Goal: Contribute content: Add original content to the website for others to see

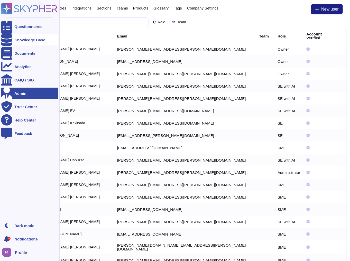
click at [14, 43] on div "Knowledge Base" at bounding box center [29, 39] width 57 height 11
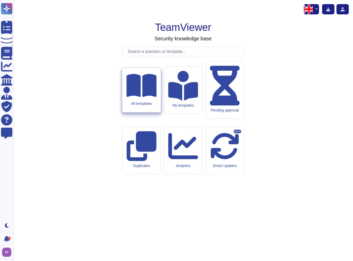
click at [141, 106] on div "All templates" at bounding box center [141, 104] width 30 height 4
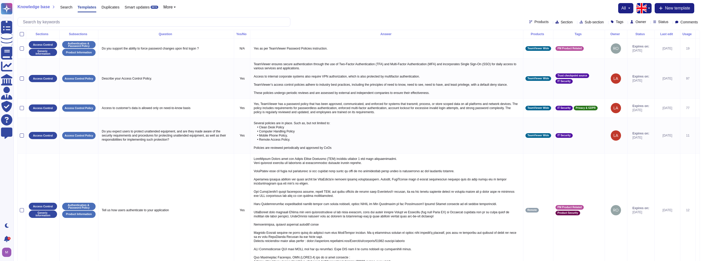
click at [353, 21] on span "Tags" at bounding box center [620, 22] width 8 height 4
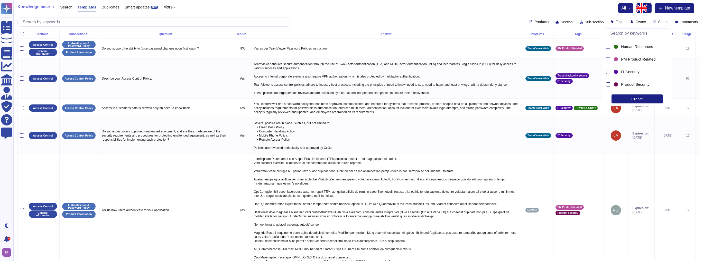
scroll to position [82, 0]
click at [353, 52] on span "PM Product Related" at bounding box center [638, 52] width 34 height 5
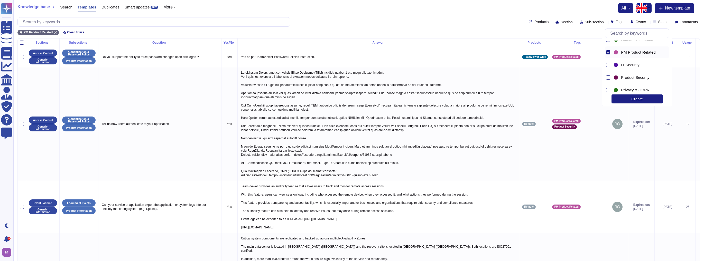
click at [353, 16] on div "Knowledge base Search Templates Duplicates Smart updates BETA More all New temp…" at bounding box center [358, 19] width 691 height 38
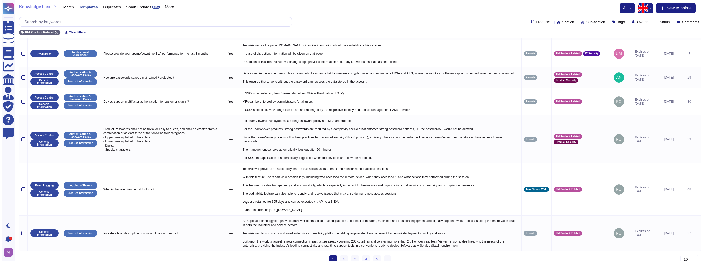
scroll to position [266, 0]
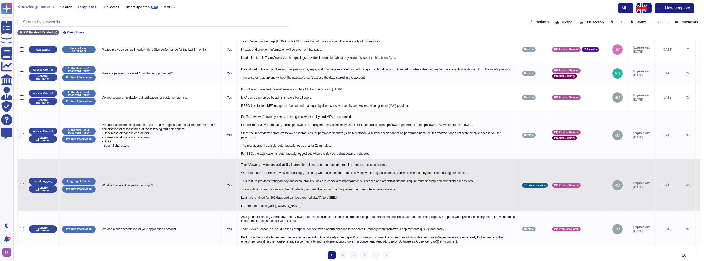
click at [353, 184] on span "TeamViewer Wide" at bounding box center [535, 185] width 22 height 3
click at [353, 186] on icon at bounding box center [698, 186] width 0 height 0
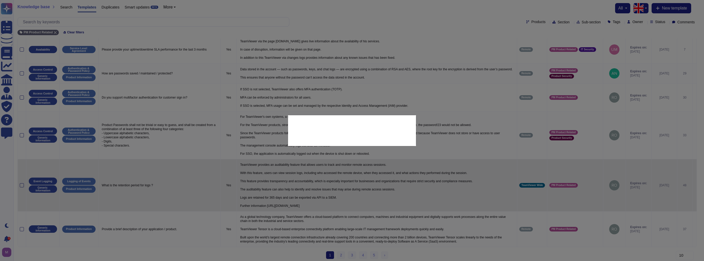
type textarea "What is the retention period for logs ?"
type textarea "TeamViewer provides an auditability feature that allows users to track and moni…"
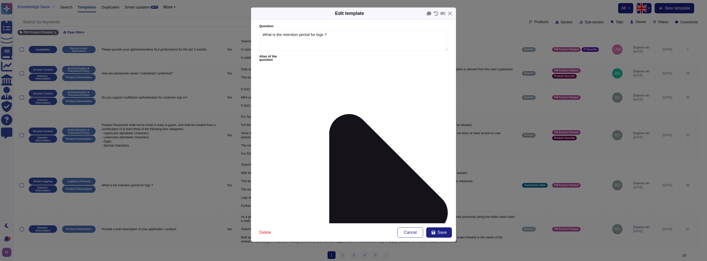
type textarea "What is the retention period for logs ?"
type textarea "TeamViewer provides an auditability feature that allows users to track and moni…"
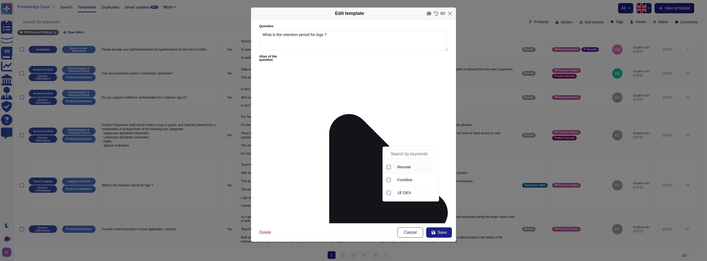
click at [353, 167] on span "Remote" at bounding box center [405, 167] width 14 height 5
click at [353, 232] on icon at bounding box center [434, 233] width 4 height 4
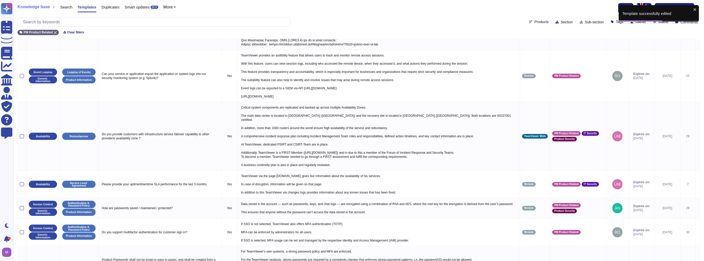
scroll to position [118, 0]
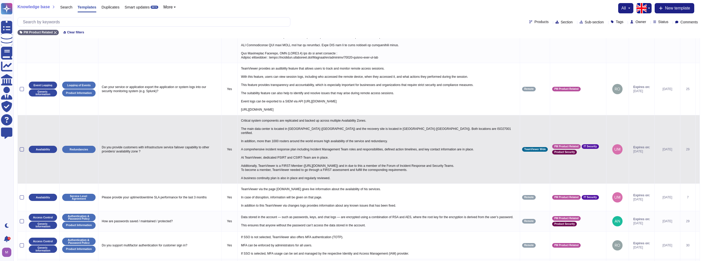
click at [353, 150] on td "TeamViewer Wide" at bounding box center [535, 149] width 30 height 69
click at [353, 150] on icon at bounding box center [698, 150] width 0 height 0
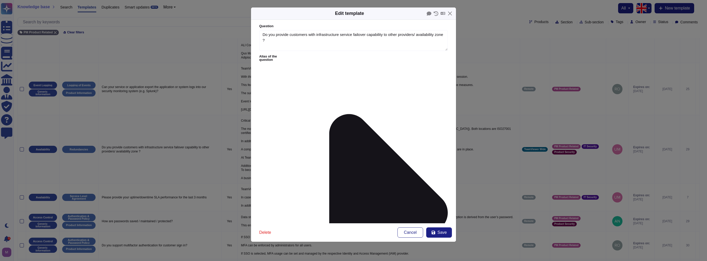
type textarea "Do you provide customers with infrastructure service failover capability to oth…"
type textarea "Critical system components are replicated and backed up across multiple Availab…"
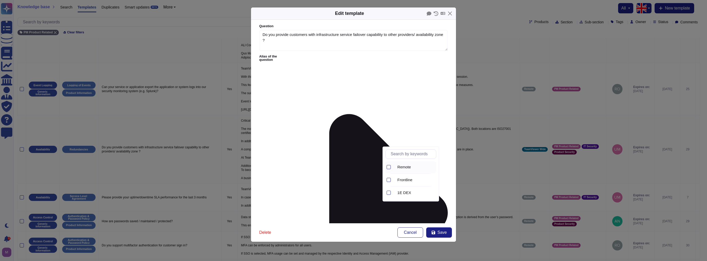
click at [353, 163] on div "Remote" at bounding box center [415, 168] width 43 height 12
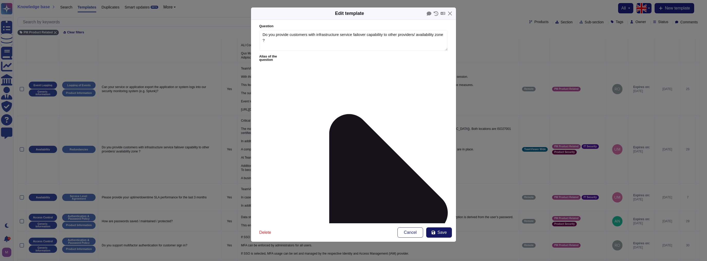
click at [353, 229] on button "Save" at bounding box center [439, 233] width 26 height 10
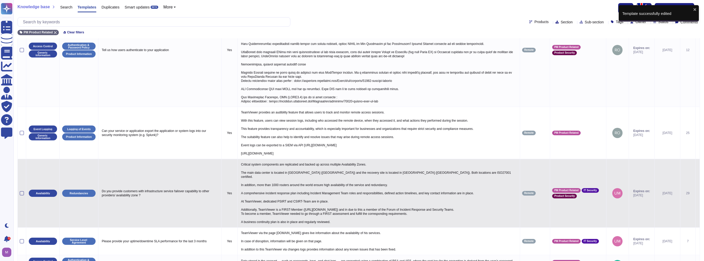
scroll to position [0, 0]
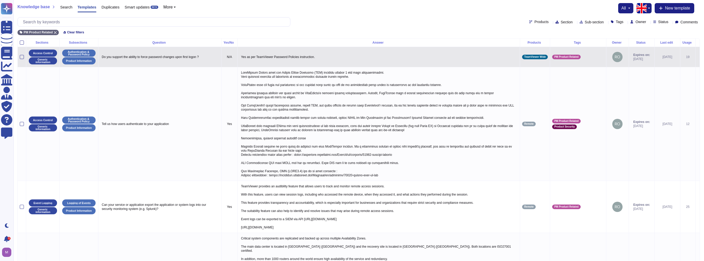
click at [22, 55] on div at bounding box center [22, 57] width 4 height 4
click at [0, 0] on input "checkbox" at bounding box center [0, 0] width 0 height 0
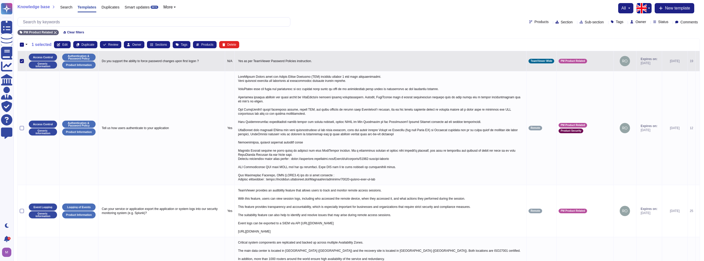
click at [21, 62] on div at bounding box center [22, 61] width 4 height 4
click at [0, 0] on input "checkbox" at bounding box center [0, 0] width 0 height 0
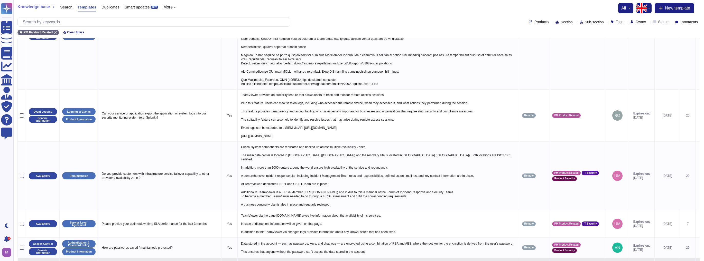
scroll to position [266, 0]
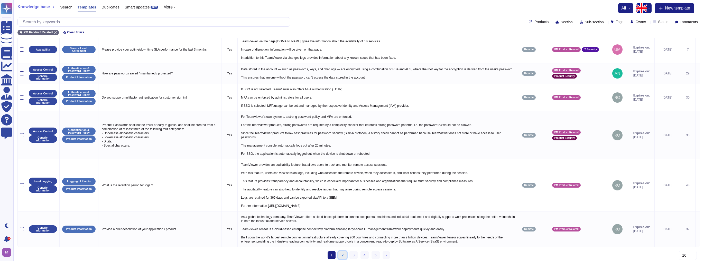
click at [343, 252] on link "2" at bounding box center [343, 256] width 8 height 8
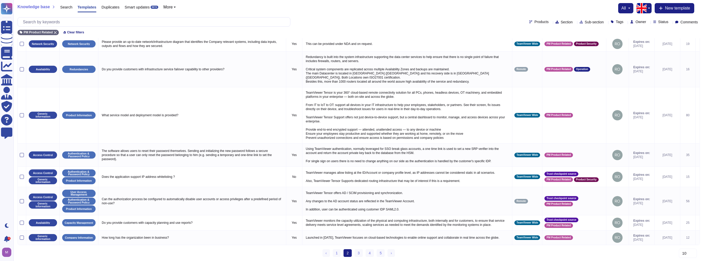
scroll to position [63, 0]
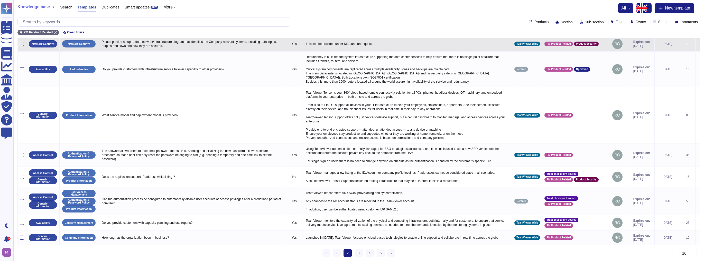
click at [353, 45] on span "TeamViewer Wide" at bounding box center [528, 44] width 22 height 3
click at [353, 44] on icon at bounding box center [698, 44] width 0 height 0
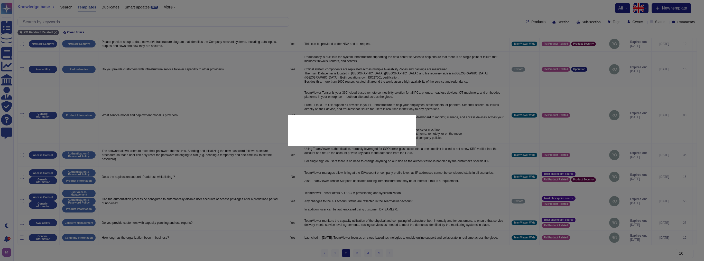
type textarea "Please provide an up-to-date network/infrastructure diagram that identifies the…"
type textarea "This can be provided under NDA and on request."
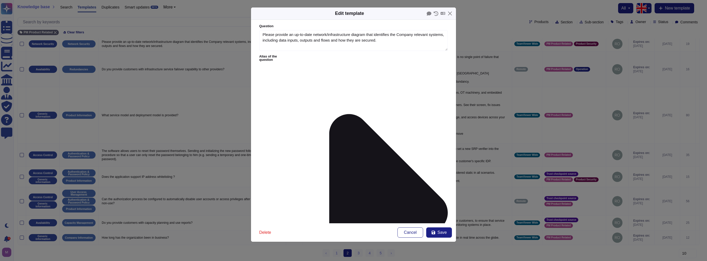
type textarea "Please provide an up-to-date network/infrastructure diagram that identifies the…"
type textarea "This can be provided under NDA and on request."
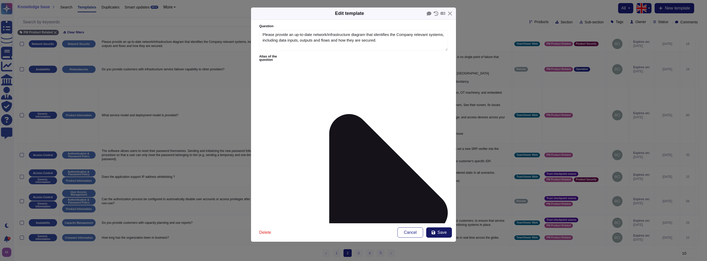
click at [353, 230] on button "Save" at bounding box center [439, 233] width 26 height 10
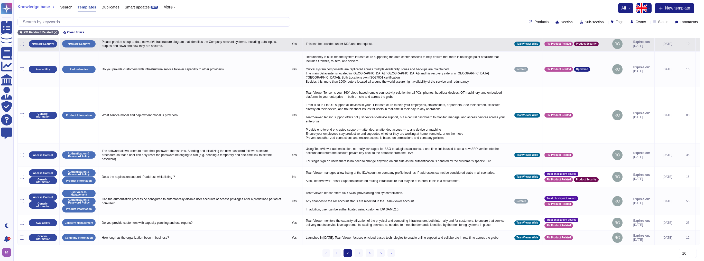
click at [353, 44] on icon at bounding box center [698, 44] width 0 height 0
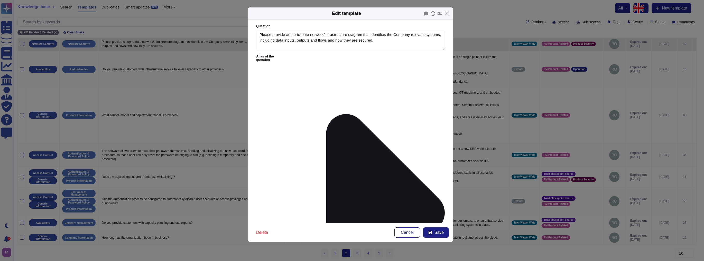
type textarea "Please provide an up-to-date network/infrastructure diagram that identifies the…"
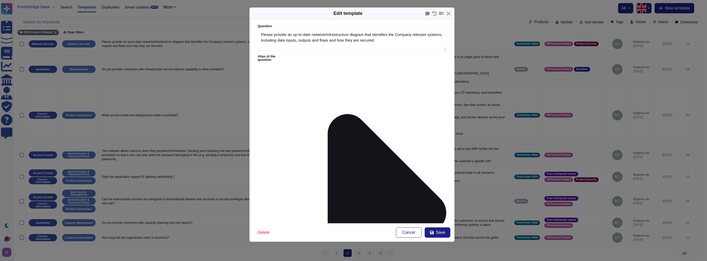
drag, startPoint x: 297, startPoint y: 71, endPoint x: 183, endPoint y: 62, distance: 114.5
click at [183, 62] on div "Edit template Question Please provide an up-to-date network/infrastructure diag…" at bounding box center [353, 130] width 707 height 261
click at [353, 234] on span "Save" at bounding box center [440, 233] width 9 height 4
type textarea "This can be provided under NDA and on request."
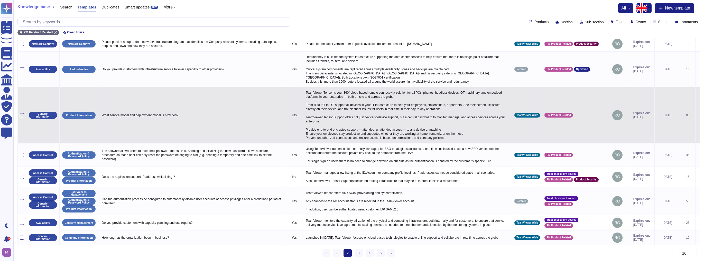
click at [353, 113] on div "TeamViewer Wide" at bounding box center [528, 115] width 26 height 5
click at [21, 113] on div at bounding box center [22, 115] width 4 height 4
click at [0, 0] on input "checkbox" at bounding box center [0, 0] width 0 height 0
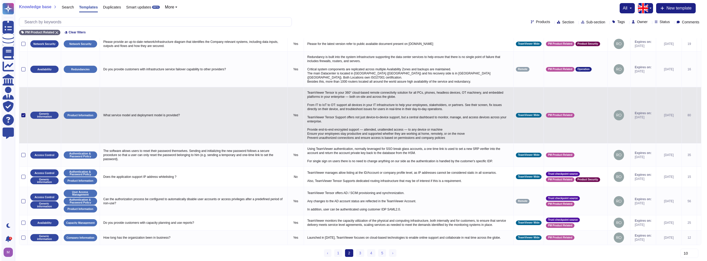
scroll to position [68, 0]
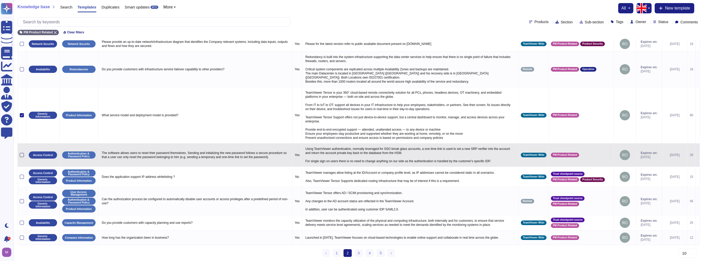
click at [20, 153] on div at bounding box center [22, 155] width 4 height 4
click at [0, 0] on input "checkbox" at bounding box center [0, 0] width 0 height 0
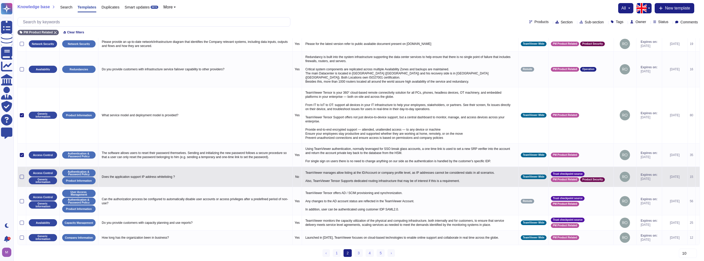
click at [19, 172] on td at bounding box center [22, 177] width 8 height 20
click at [20, 175] on div at bounding box center [22, 177] width 4 height 4
click at [0, 0] on input "checkbox" at bounding box center [0, 0] width 0 height 0
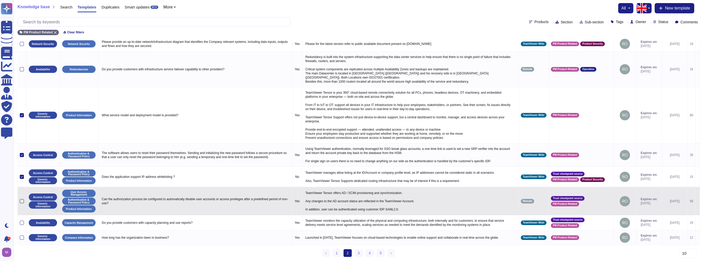
click at [20, 199] on div at bounding box center [22, 201] width 4 height 4
click at [0, 0] on input "checkbox" at bounding box center [0, 0] width 0 height 0
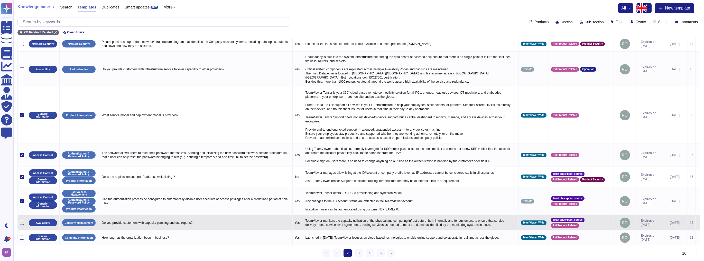
click at [22, 221] on div at bounding box center [22, 223] width 4 height 4
click at [0, 0] on input "checkbox" at bounding box center [0, 0] width 0 height 0
click at [353, 223] on icon at bounding box center [698, 223] width 0 height 0
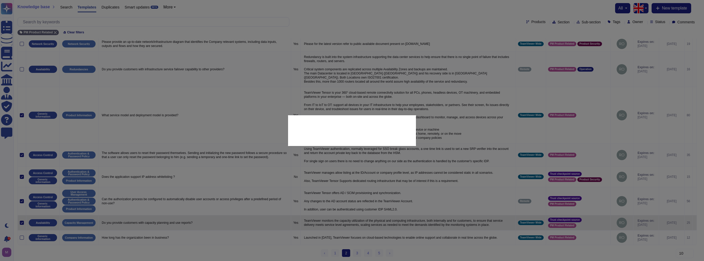
type textarea "Do you provide customers with capacity planning and use reports?"
type textarea "TeamViewer monitors the capacity utilization of the physical and computing infr…"
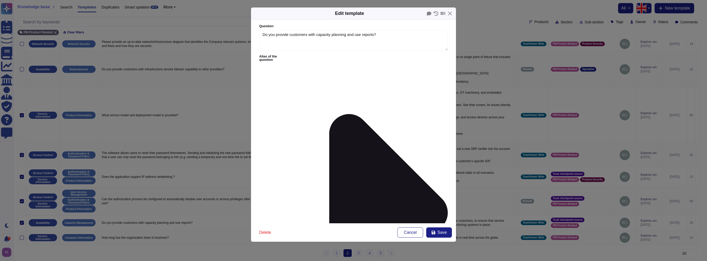
type textarea "Do you provide customers with capacity planning and use reports?"
type textarea "TeamViewer monitors the capacity utilization of the physical and computing infr…"
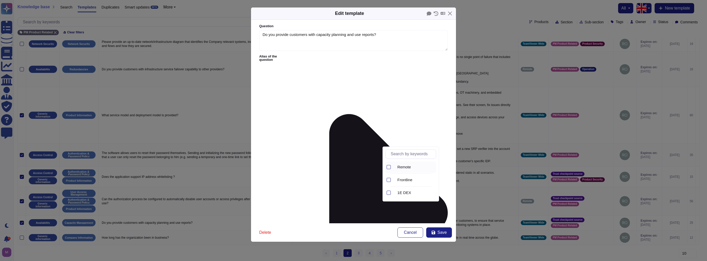
click at [353, 167] on div "Remote" at bounding box center [416, 167] width 41 height 5
click at [353, 233] on span "Save" at bounding box center [442, 233] width 9 height 4
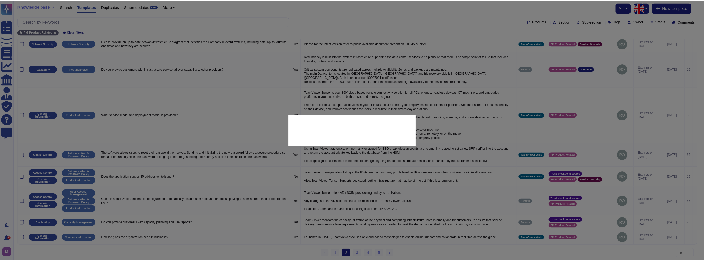
scroll to position [63, 0]
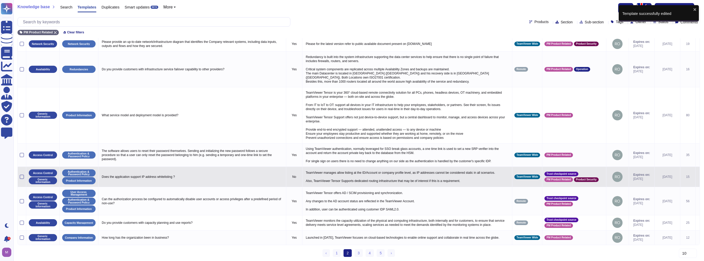
click at [353, 175] on td at bounding box center [698, 177] width 4 height 20
click at [353, 177] on icon at bounding box center [698, 177] width 0 height 0
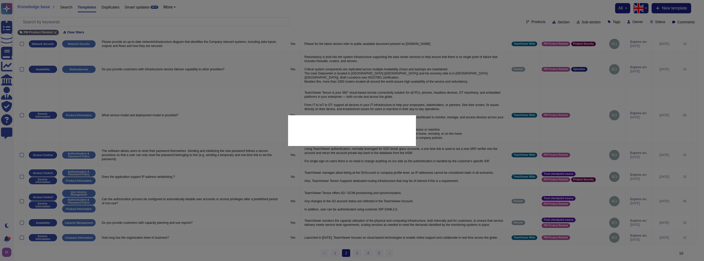
type textarea "Does the application support IP address whitelisting ?"
type textarea "TeamViewer manages allow listing at the ID/Account or company profile level, as…"
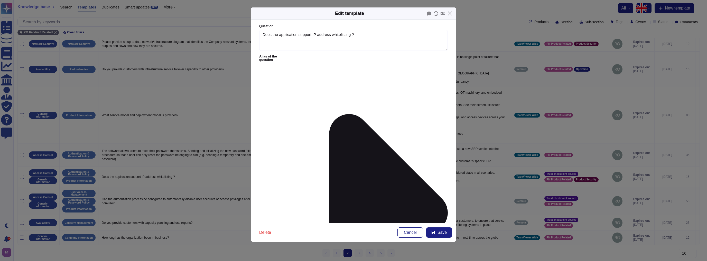
type textarea "Does the application support IP address whitelisting ?"
type textarea "TeamViewer manages allow listing at the ID/Account or company profile level, as…"
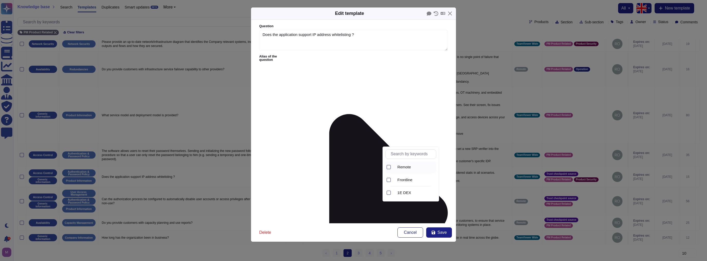
drag, startPoint x: 403, startPoint y: 164, endPoint x: 405, endPoint y: 167, distance: 3.6
click at [353, 165] on div "Remote" at bounding box center [415, 168] width 43 height 12
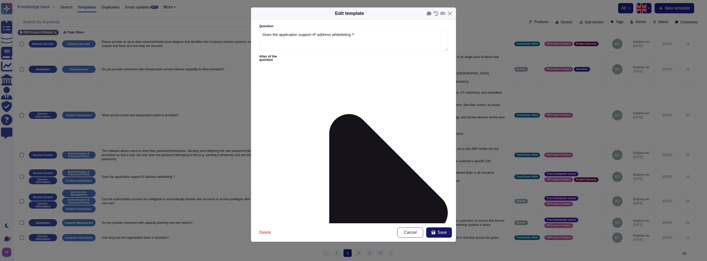
click at [353, 232] on span "Save" at bounding box center [442, 233] width 9 height 4
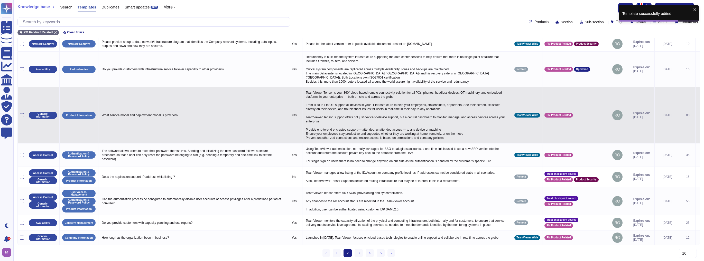
click at [353, 116] on icon at bounding box center [698, 116] width 0 height 0
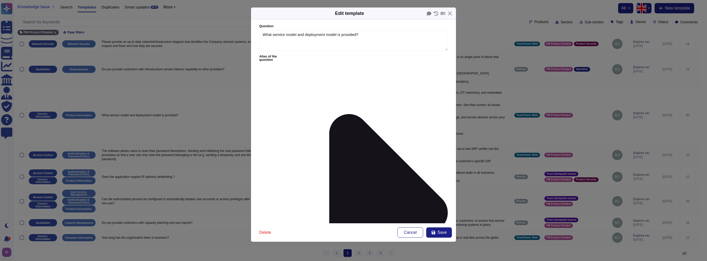
type textarea "What service model and deployment model is provided?"
type textarea "TeamViewer Tensor is your 360° cloud-based remote connectivity solution for all…"
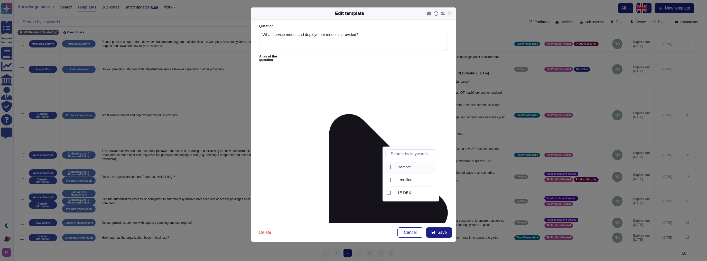
click at [353, 164] on div "Remote" at bounding box center [415, 168] width 43 height 12
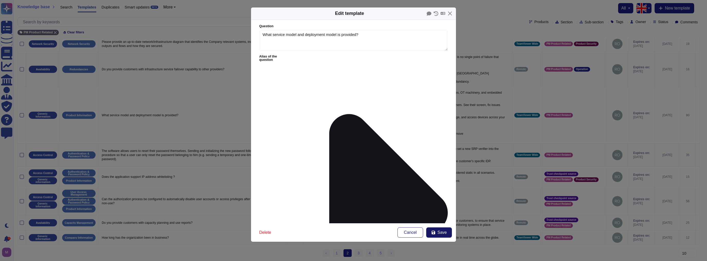
click at [353, 231] on span "Save" at bounding box center [442, 233] width 9 height 4
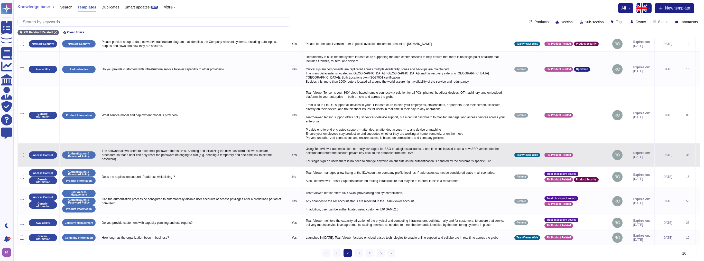
click at [353, 156] on icon at bounding box center [698, 156] width 0 height 0
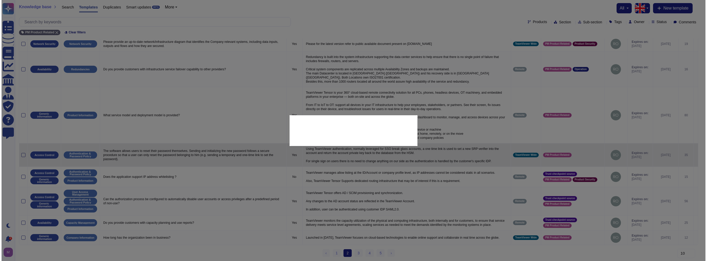
type textarea "The software allows users to reset their password themselves. Sending and initi…"
type textarea "Using TeamViewer authentication, normally leveraged for SSO break glass account…"
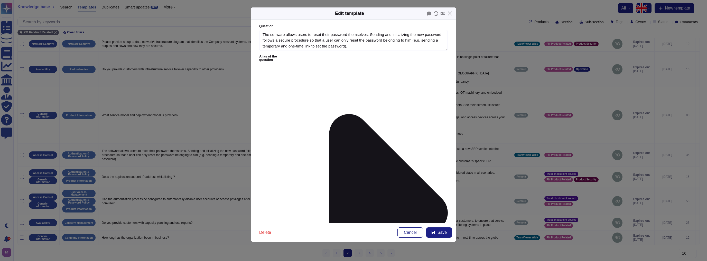
type textarea "The software allows users to reset their password themselves. Sending and initi…"
type textarea "Using TeamViewer authentication, normally leveraged for SSO break glass account…"
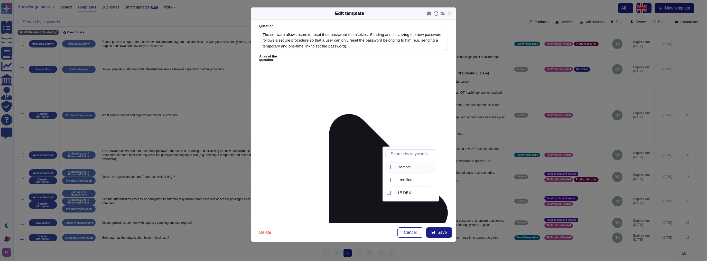
click at [353, 168] on span "Remote" at bounding box center [405, 167] width 14 height 5
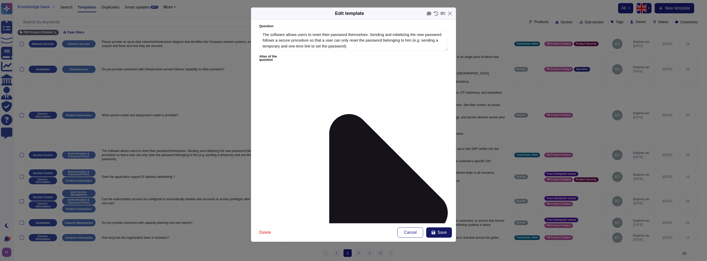
click at [353, 232] on span "Save" at bounding box center [442, 233] width 9 height 4
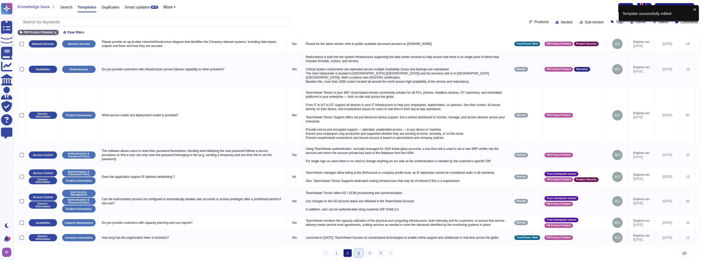
click at [353, 252] on link "3" at bounding box center [359, 254] width 8 height 8
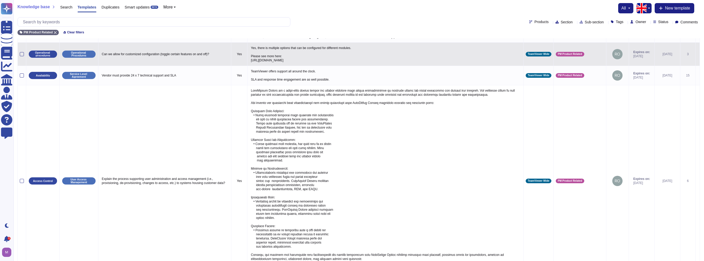
click at [353, 54] on icon at bounding box center [698, 54] width 0 height 0
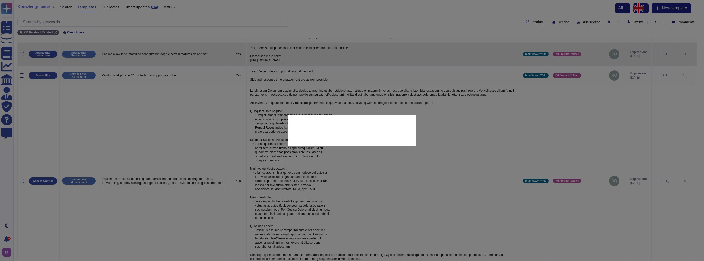
type textarea "Can we allow for customized configuration (toggle certain features on and off)?"
type textarea "Yes, there is multiple options that can be configured for different modules. Pl…"
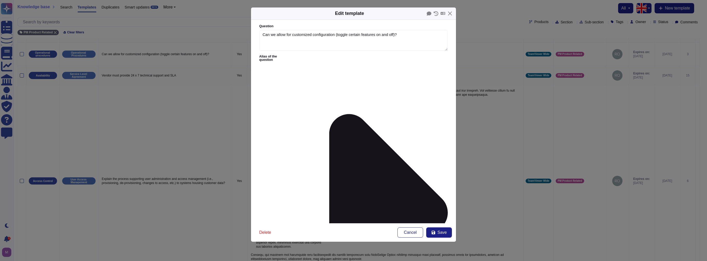
type textarea "Can we allow for customized configuration (toggle certain features on and off)?"
type textarea "Yes, there is multiple options that can be configured for different modules. Pl…"
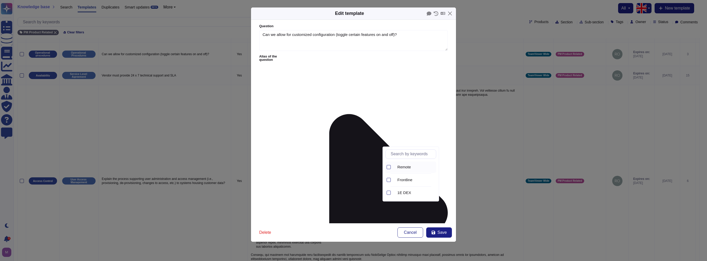
click at [353, 166] on span "Remote" at bounding box center [405, 167] width 14 height 5
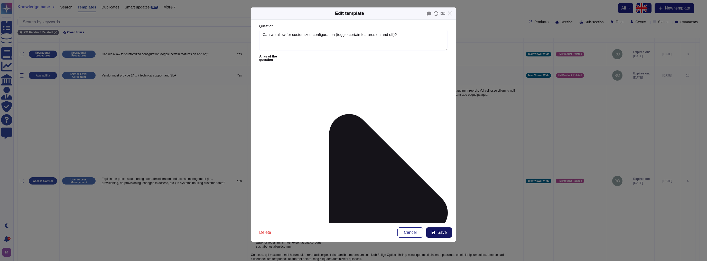
click at [353, 232] on icon at bounding box center [434, 233] width 4 height 4
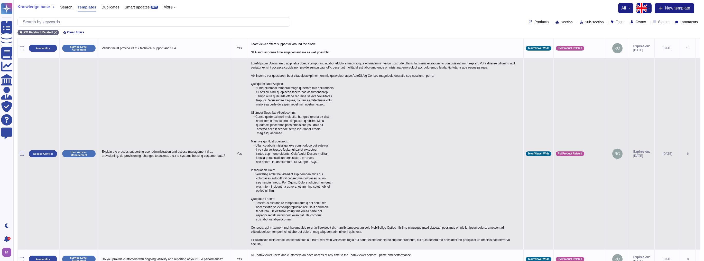
scroll to position [84, 0]
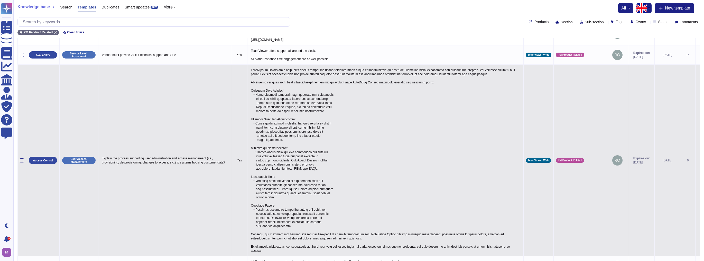
click at [353, 161] on icon at bounding box center [698, 161] width 0 height 0
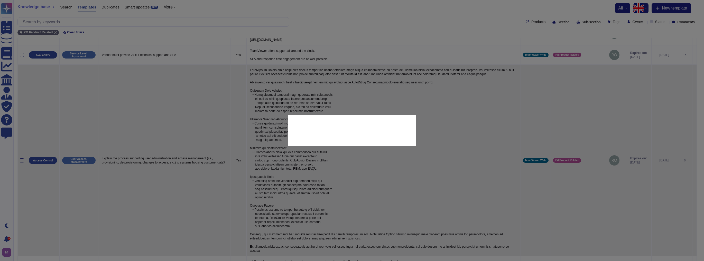
type textarea "Explain the process supporting user administration and access management (i.e.,…"
type textarea "TeamViewer Tensor is a cloud-based remote access and support solution that allo…"
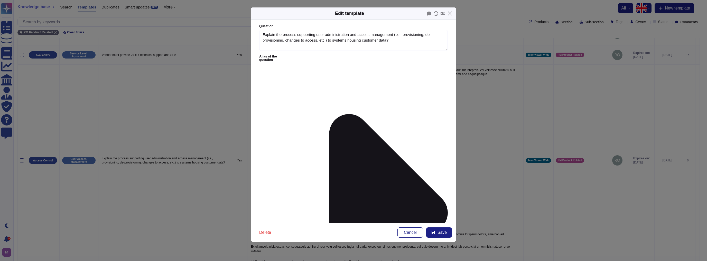
type textarea "Explain the process supporting user administration and access management (i.e.,…"
type textarea "TeamViewer Tensor is a cloud-based remote access and support solution that allo…"
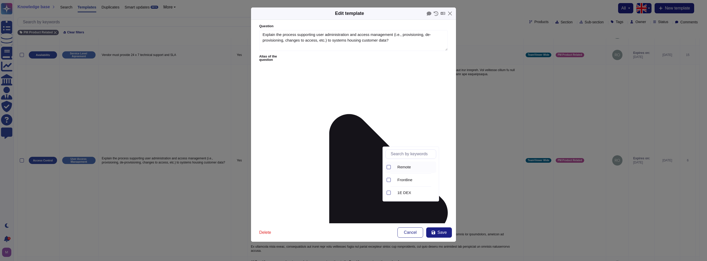
click at [353, 167] on span "Remote" at bounding box center [405, 167] width 14 height 5
click at [353, 232] on button "Save" at bounding box center [439, 233] width 26 height 10
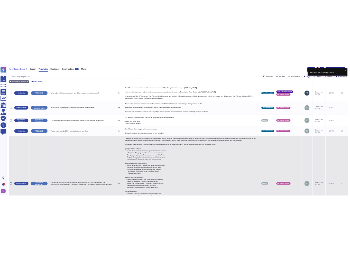
scroll to position [0, 0]
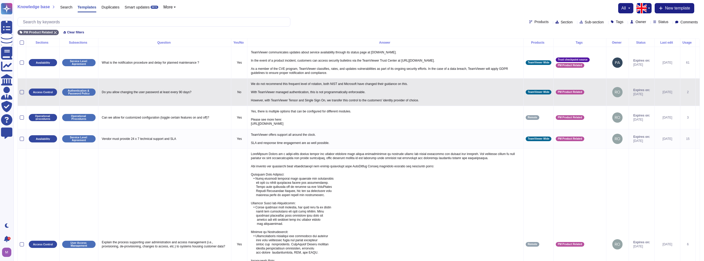
drag, startPoint x: 435, startPoint y: 97, endPoint x: 389, endPoint y: 99, distance: 46.6
click at [353, 99] on p "We do not recommend this frequent level of rotation, both NIST and Microsoft ha…" at bounding box center [386, 92] width 272 height 23
click at [353, 93] on icon at bounding box center [698, 93] width 0 height 0
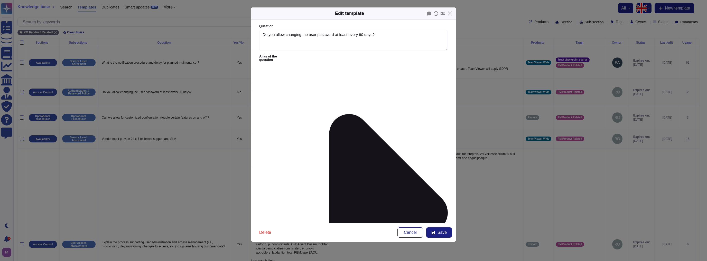
type textarea "Do you allow changing the user password at least every 90 days?"
type textarea "We do not recommend this frequent level of rotation, both NIST and Microsoft ha…"
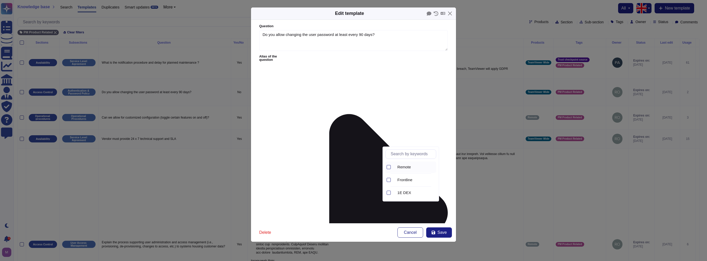
click at [353, 169] on span "Remote" at bounding box center [405, 167] width 14 height 5
click at [353, 234] on icon at bounding box center [434, 233] width 4 height 4
